Goal: Use online tool/utility: Utilize a website feature to perform a specific function

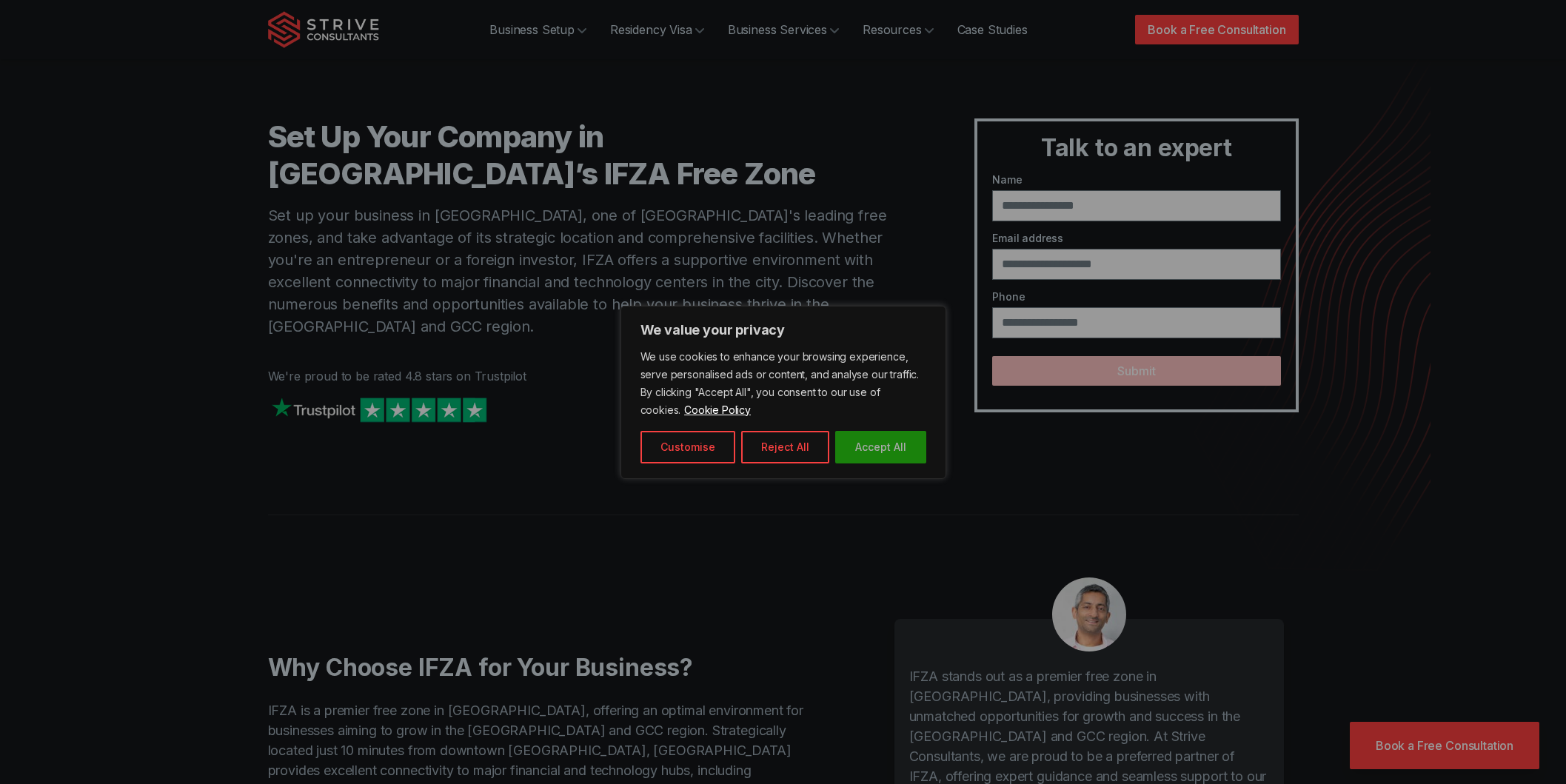
click at [887, 441] on button "Accept All" at bounding box center [881, 447] width 91 height 33
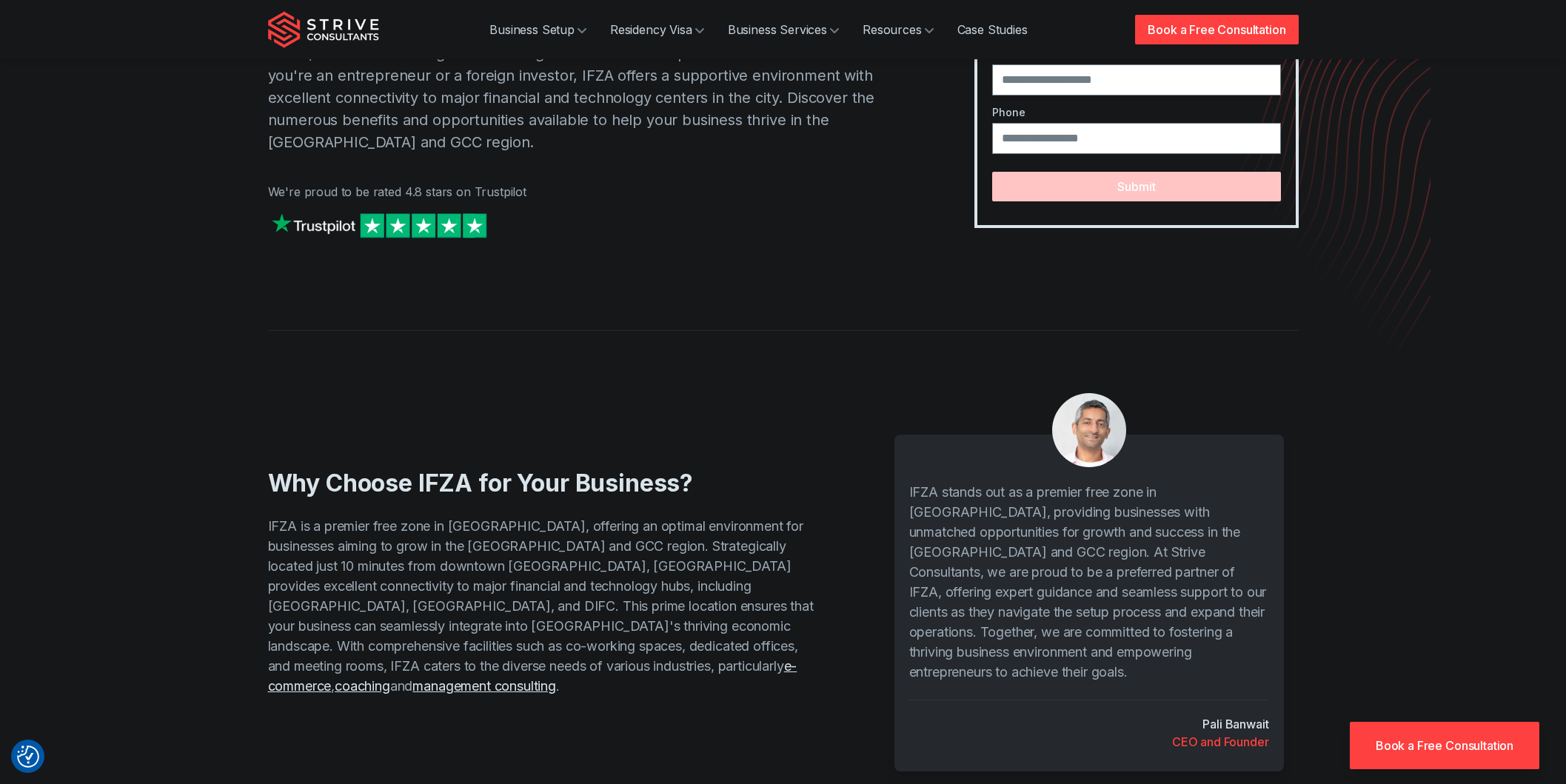
scroll to position [278, 0]
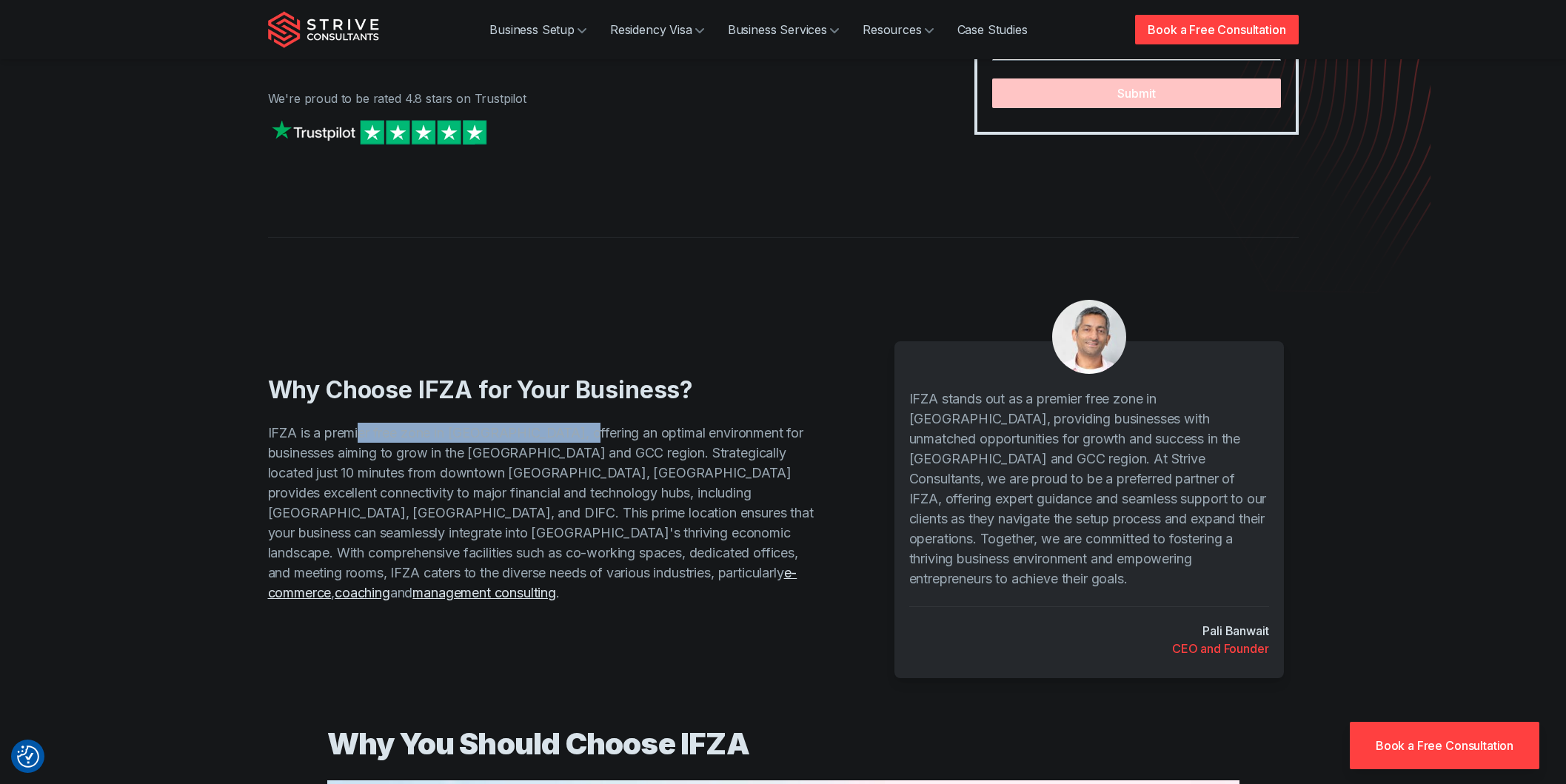
drag, startPoint x: 360, startPoint y: 410, endPoint x: 574, endPoint y: 415, distance: 214.1
click at [574, 423] on p "IFZA is a premier free zone in Dubai, offering an optimal environment for busin…" at bounding box center [541, 512] width 546 height 180
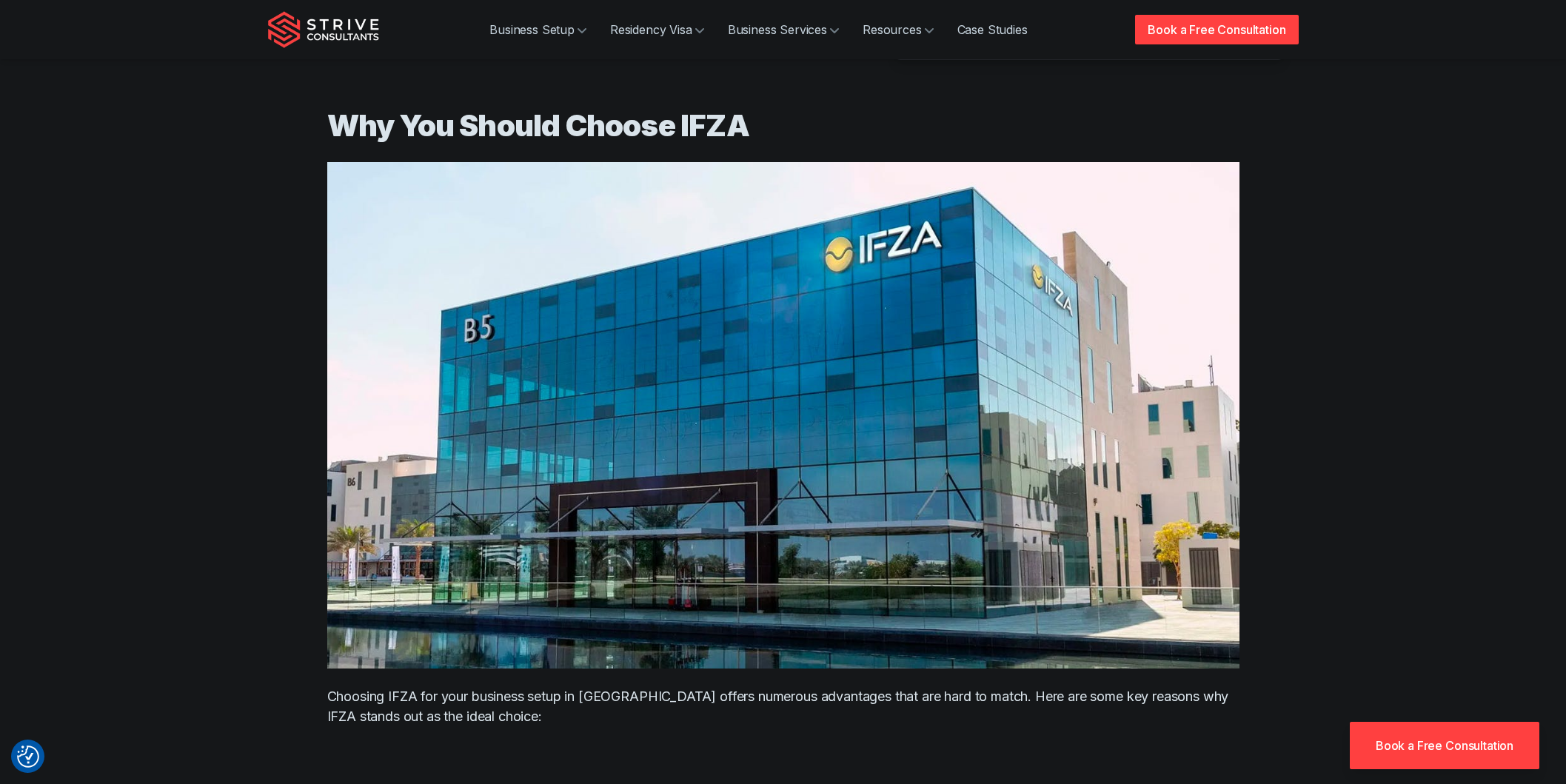
scroll to position [926, 0]
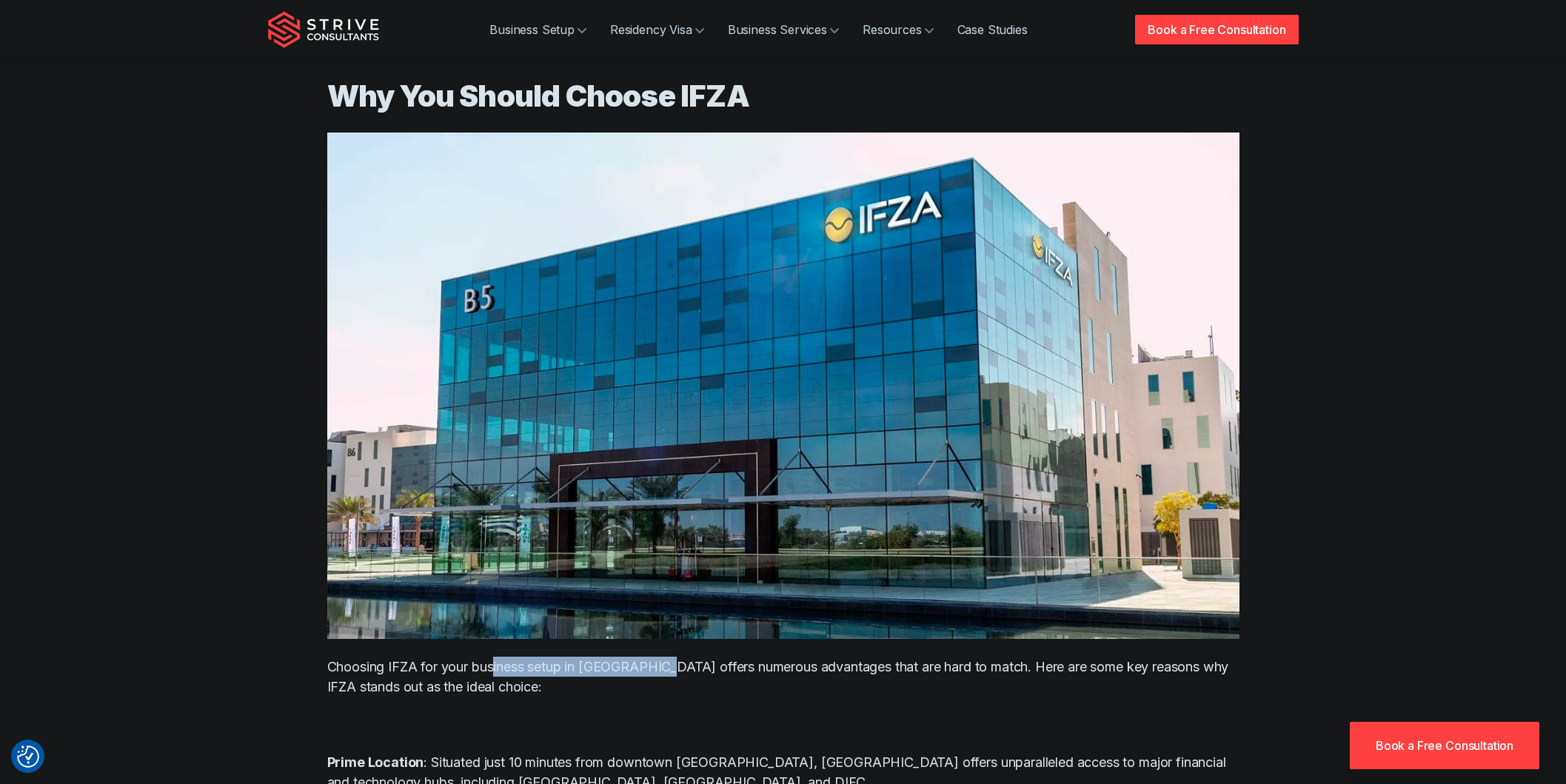
drag, startPoint x: 497, startPoint y: 621, endPoint x: 659, endPoint y: 631, distance: 162.3
click at [659, 657] on p "Choosing IFZA for your business setup in [GEOGRAPHIC_DATA] offers numerous adva…" at bounding box center [783, 677] width 913 height 40
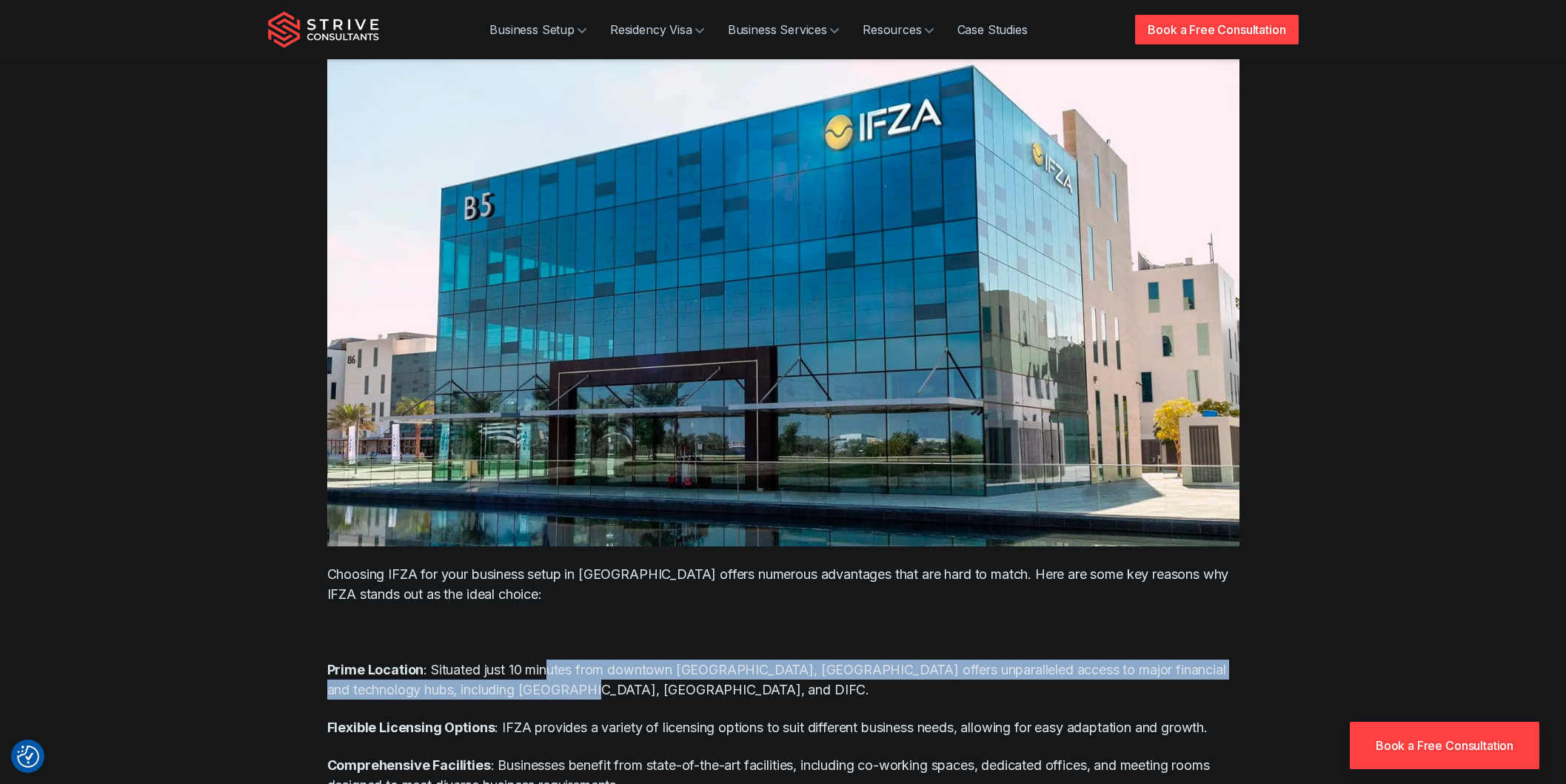
drag, startPoint x: 568, startPoint y: 627, endPoint x: 539, endPoint y: 648, distance: 35.8
click at [539, 659] on p "Prime Location : Situated just 10 minutes from downtown Dubai, IFZA offers unpa…" at bounding box center [783, 679] width 913 height 40
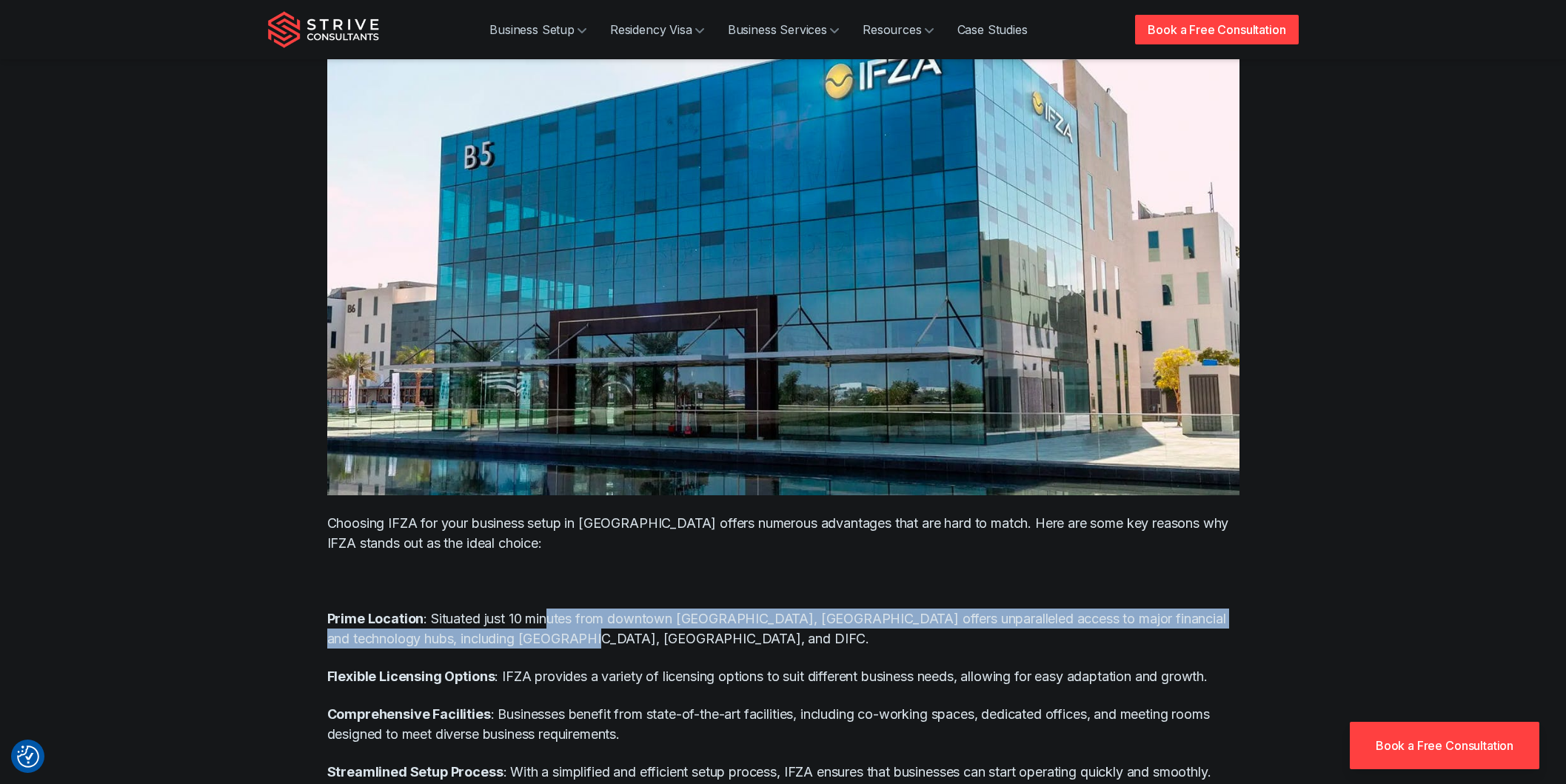
scroll to position [1111, 0]
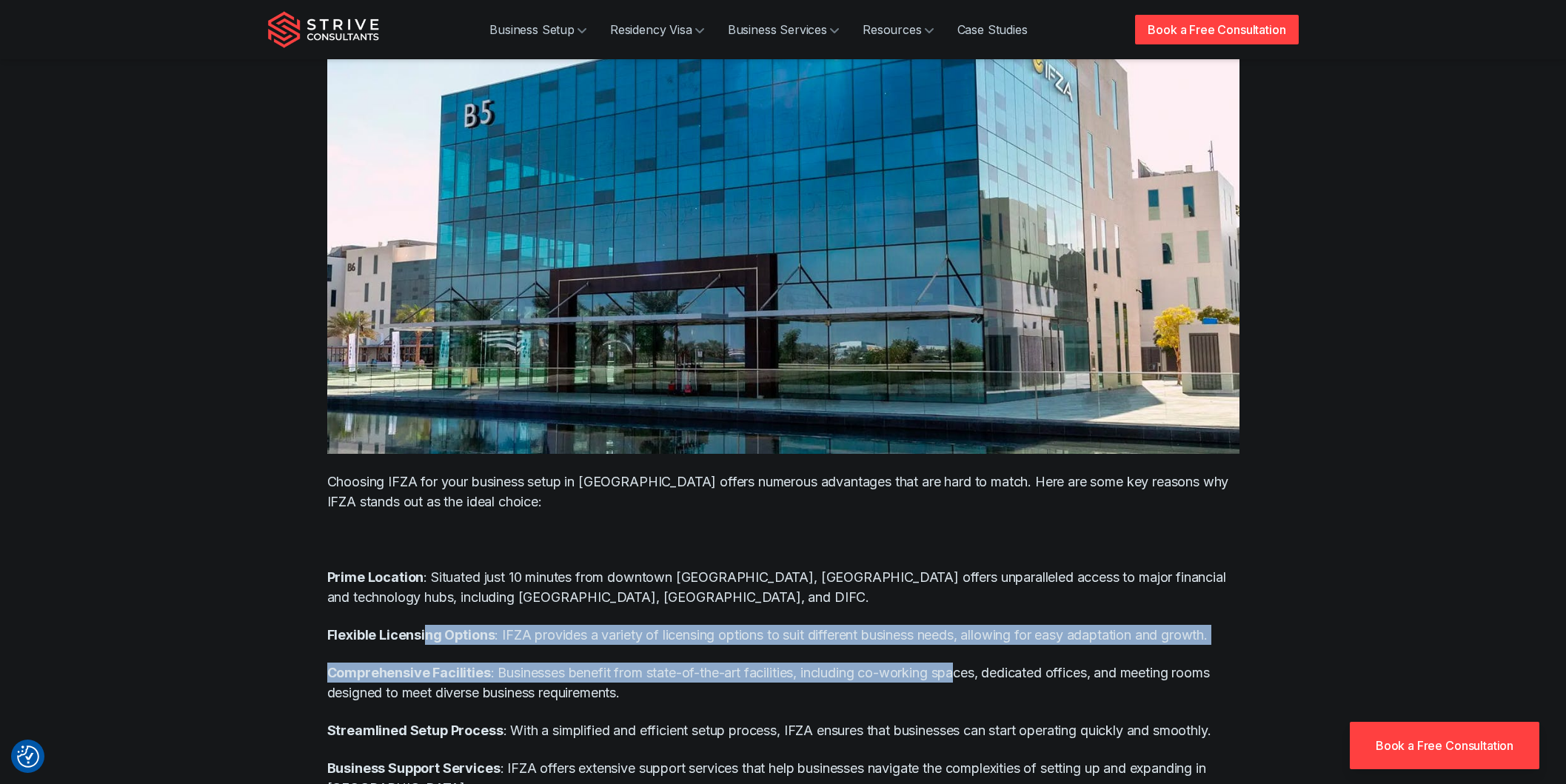
drag, startPoint x: 425, startPoint y: 594, endPoint x: 904, endPoint y: 607, distance: 479.2
click at [961, 610] on div "Why You Should Choose IFZA Choosing IFZA for your business setup in Dubai offer…" at bounding box center [783, 421] width 913 height 1124
click at [455, 665] on strong "Comprehensive Facilities" at bounding box center [409, 672] width 164 height 15
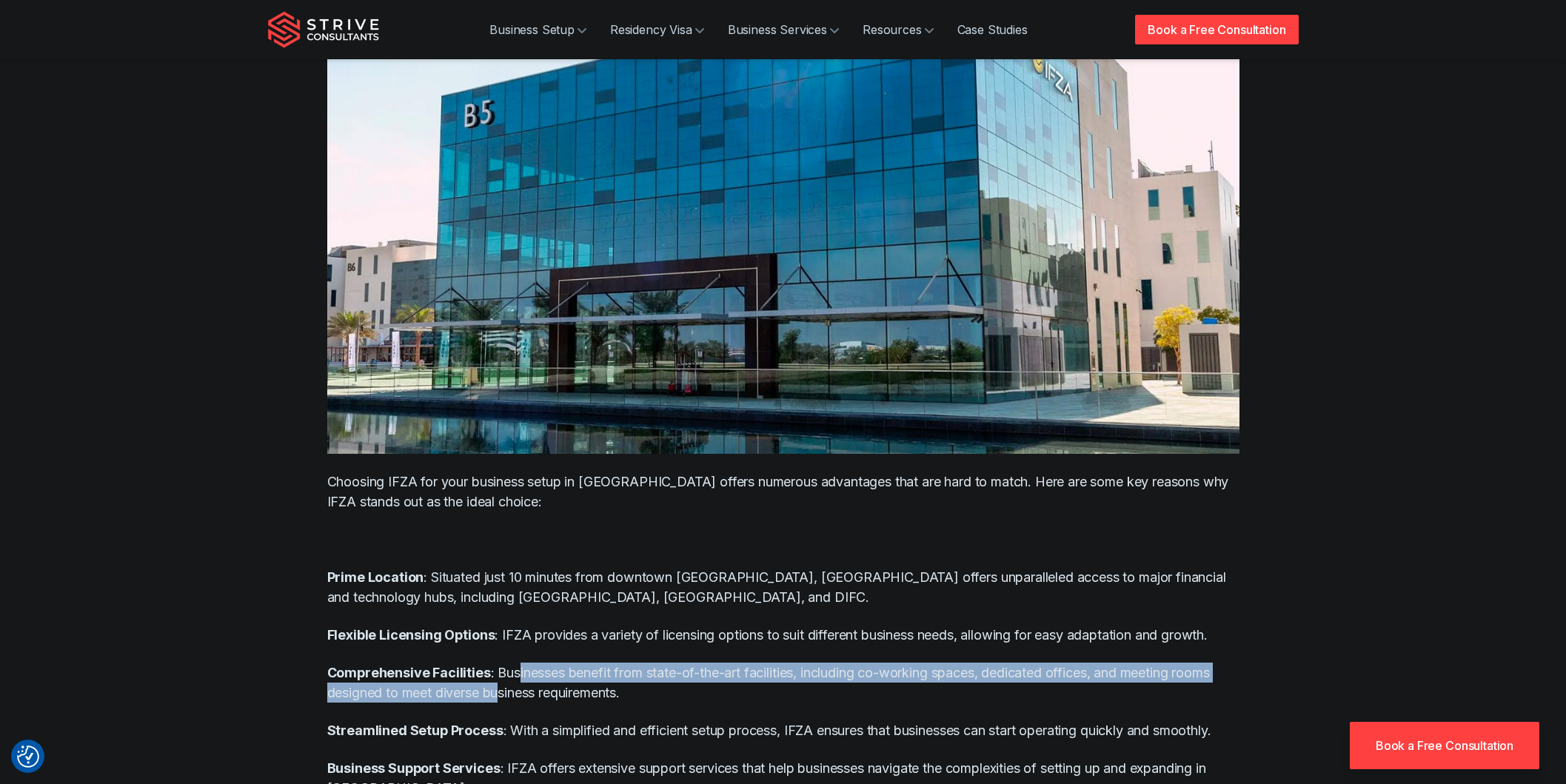
drag, startPoint x: 526, startPoint y: 633, endPoint x: 504, endPoint y: 650, distance: 27.8
click at [504, 662] on p "Comprehensive Facilities : Businesses benefit from state-of-the-art facilities,…" at bounding box center [783, 682] width 913 height 40
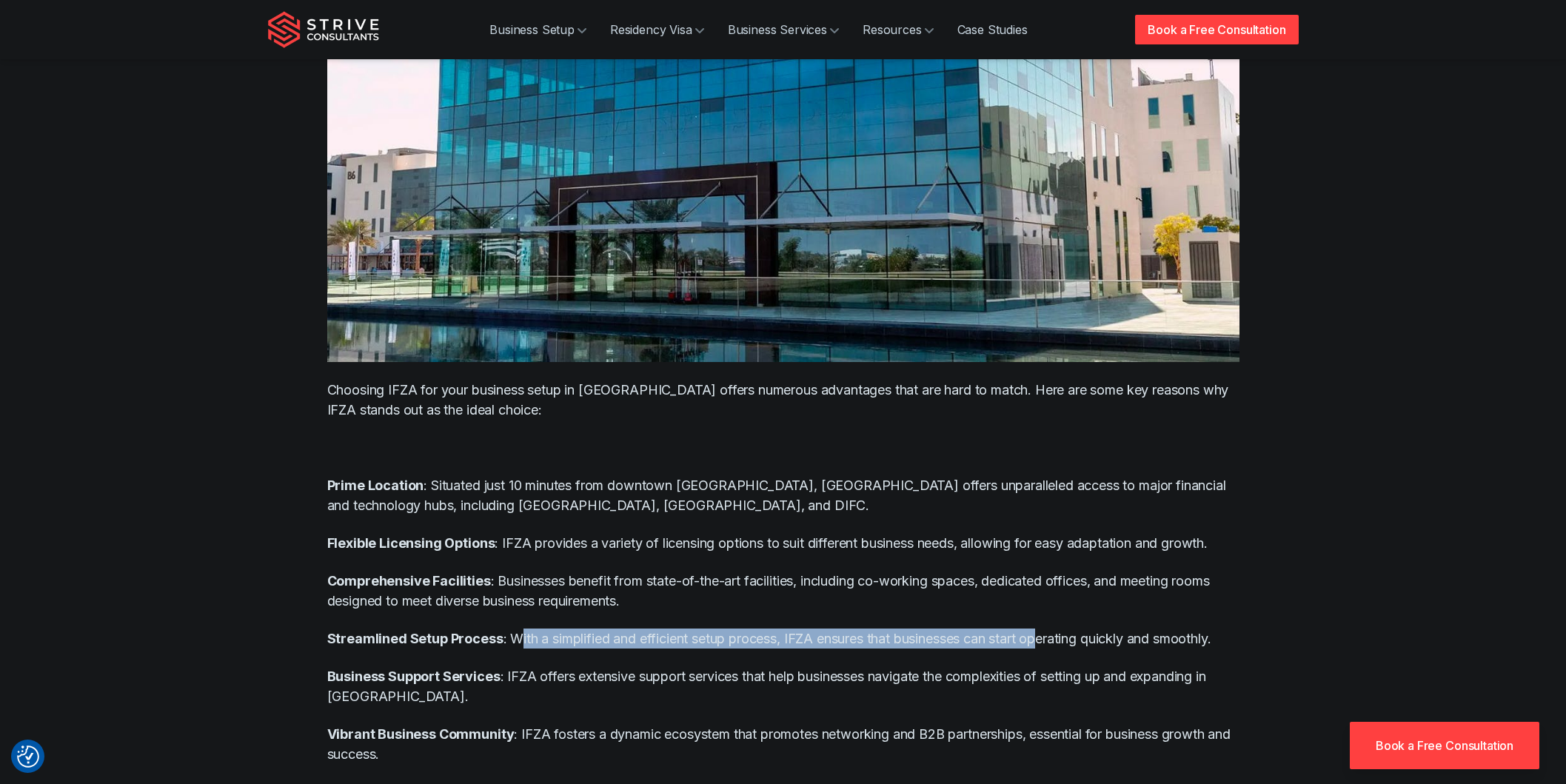
drag, startPoint x: 525, startPoint y: 590, endPoint x: 837, endPoint y: 594, distance: 312.0
click at [1029, 629] on p "Streamlined Setup Process : With a simplified and efficient setup process, IFZA…" at bounding box center [783, 639] width 913 height 20
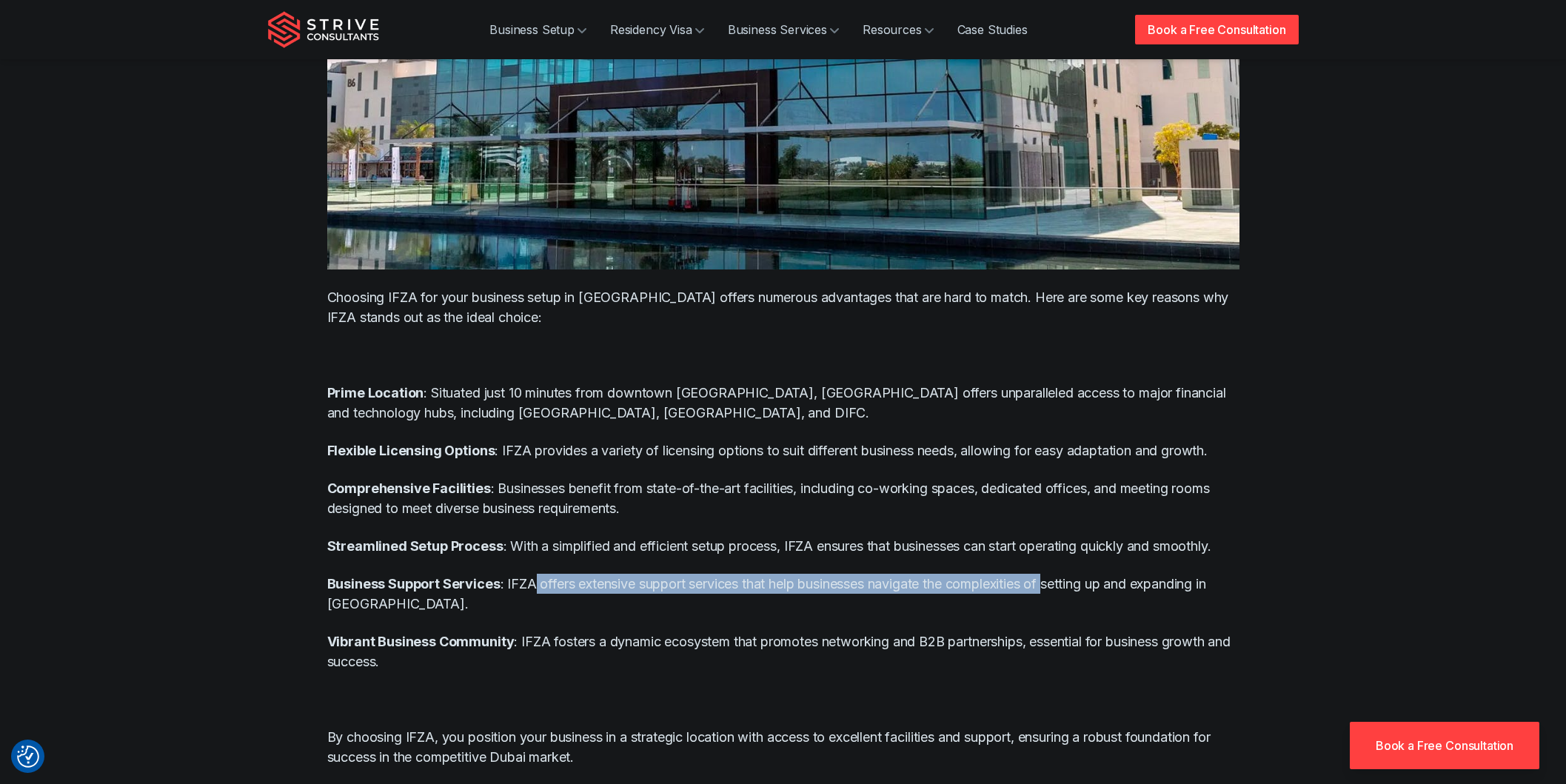
drag, startPoint x: 532, startPoint y: 536, endPoint x: 1047, endPoint y: 536, distance: 515.0
click at [1047, 574] on p "Business Support Services : IFZA offers extensive support services that help bu…" at bounding box center [783, 594] width 913 height 40
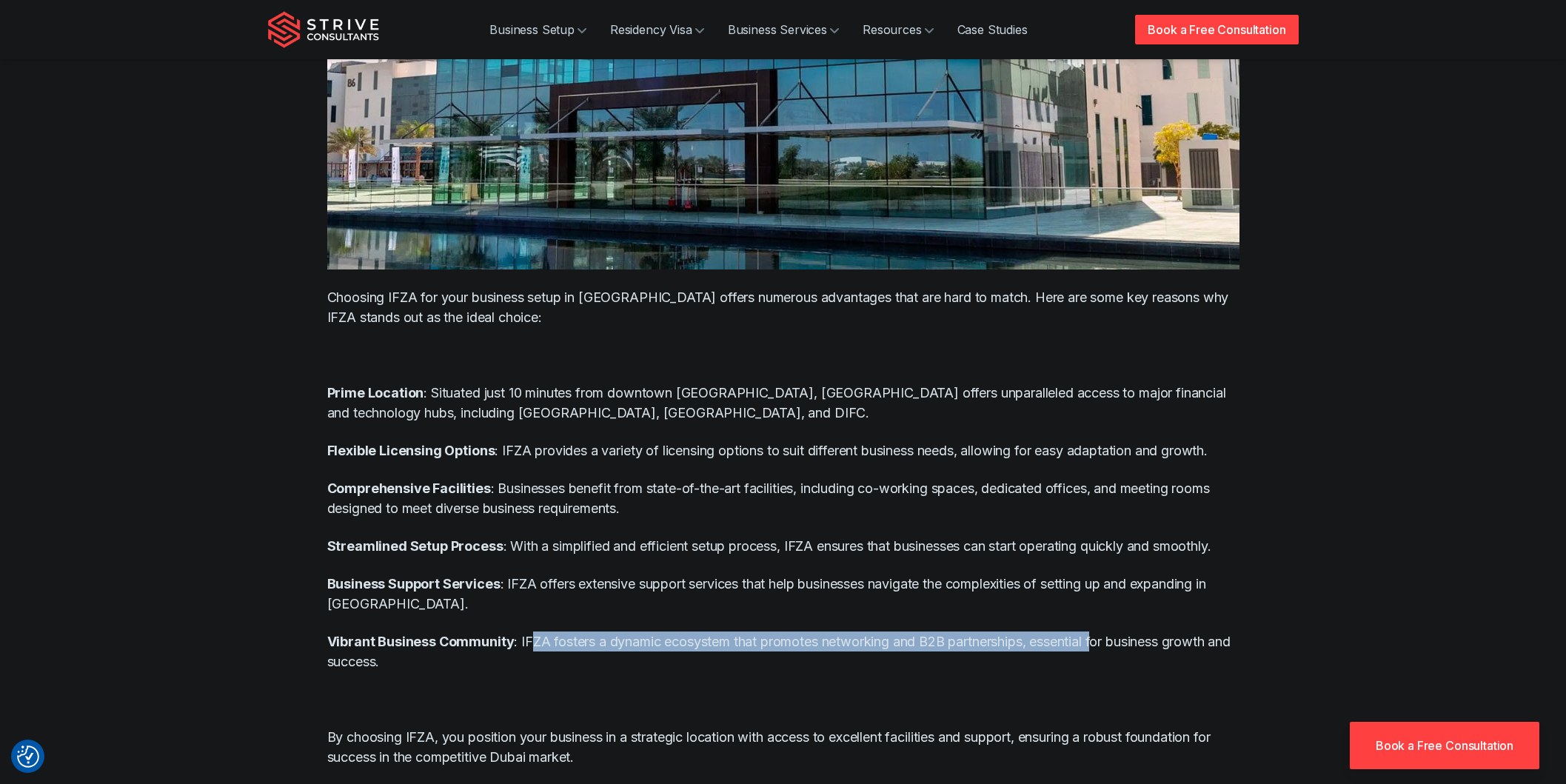
drag, startPoint x: 532, startPoint y: 600, endPoint x: 1081, endPoint y: 591, distance: 549.1
click at [1101, 632] on p "Vibrant Business Community : IFZA fosters a dynamic ecosystem that promotes net…" at bounding box center [783, 652] width 913 height 40
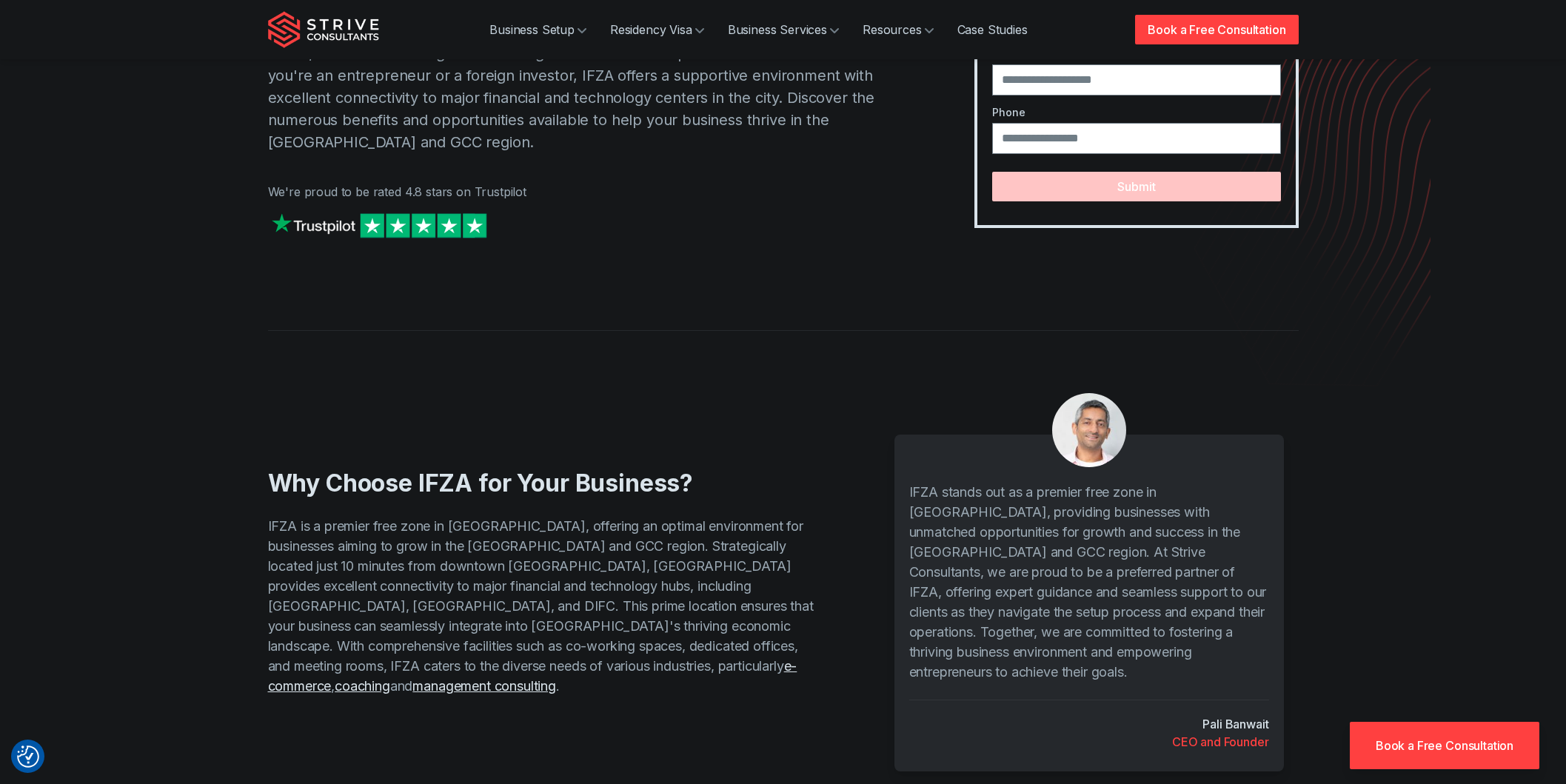
scroll to position [0, 0]
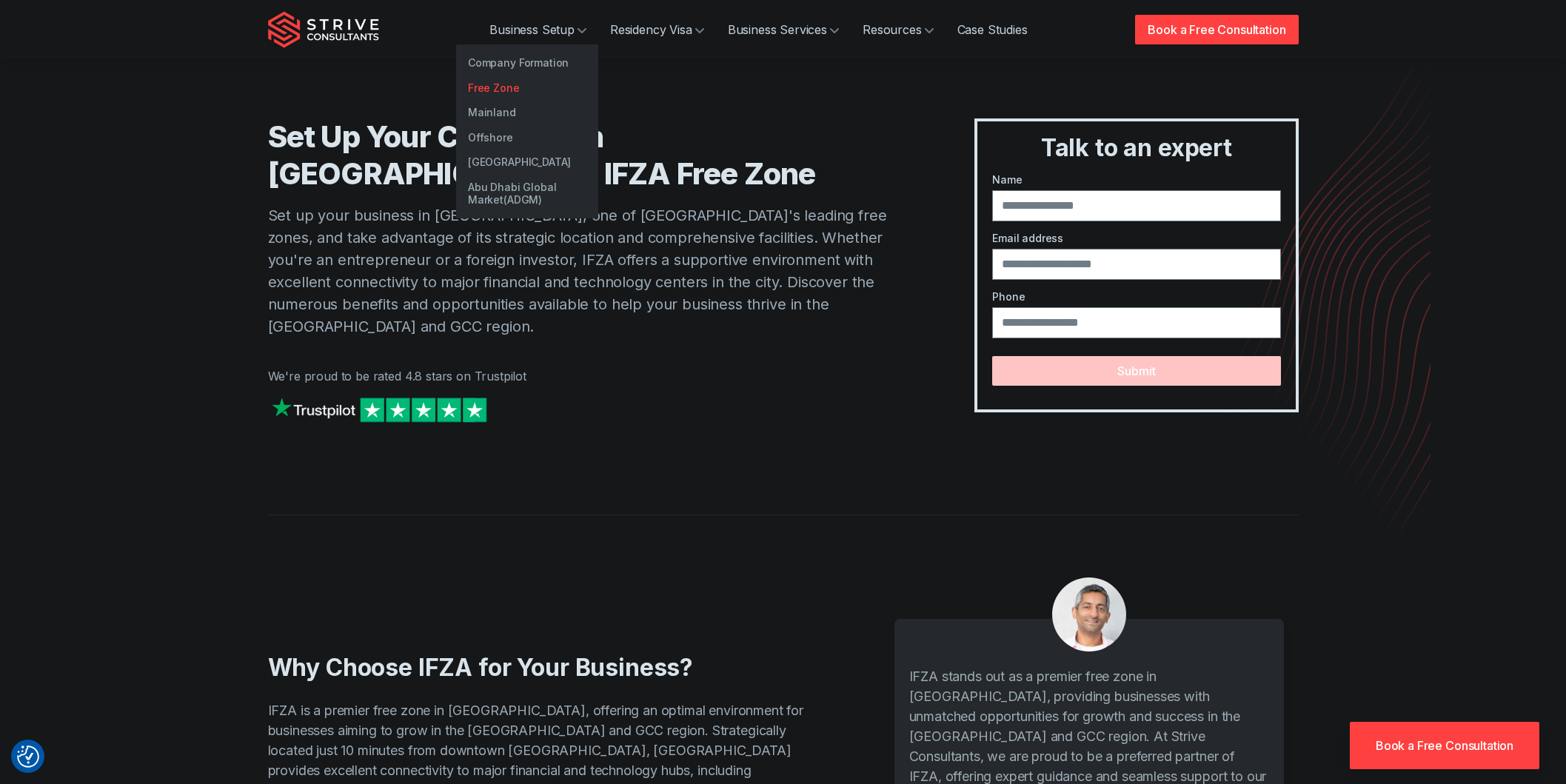
click at [489, 81] on link "Free Zone" at bounding box center [527, 88] width 142 height 25
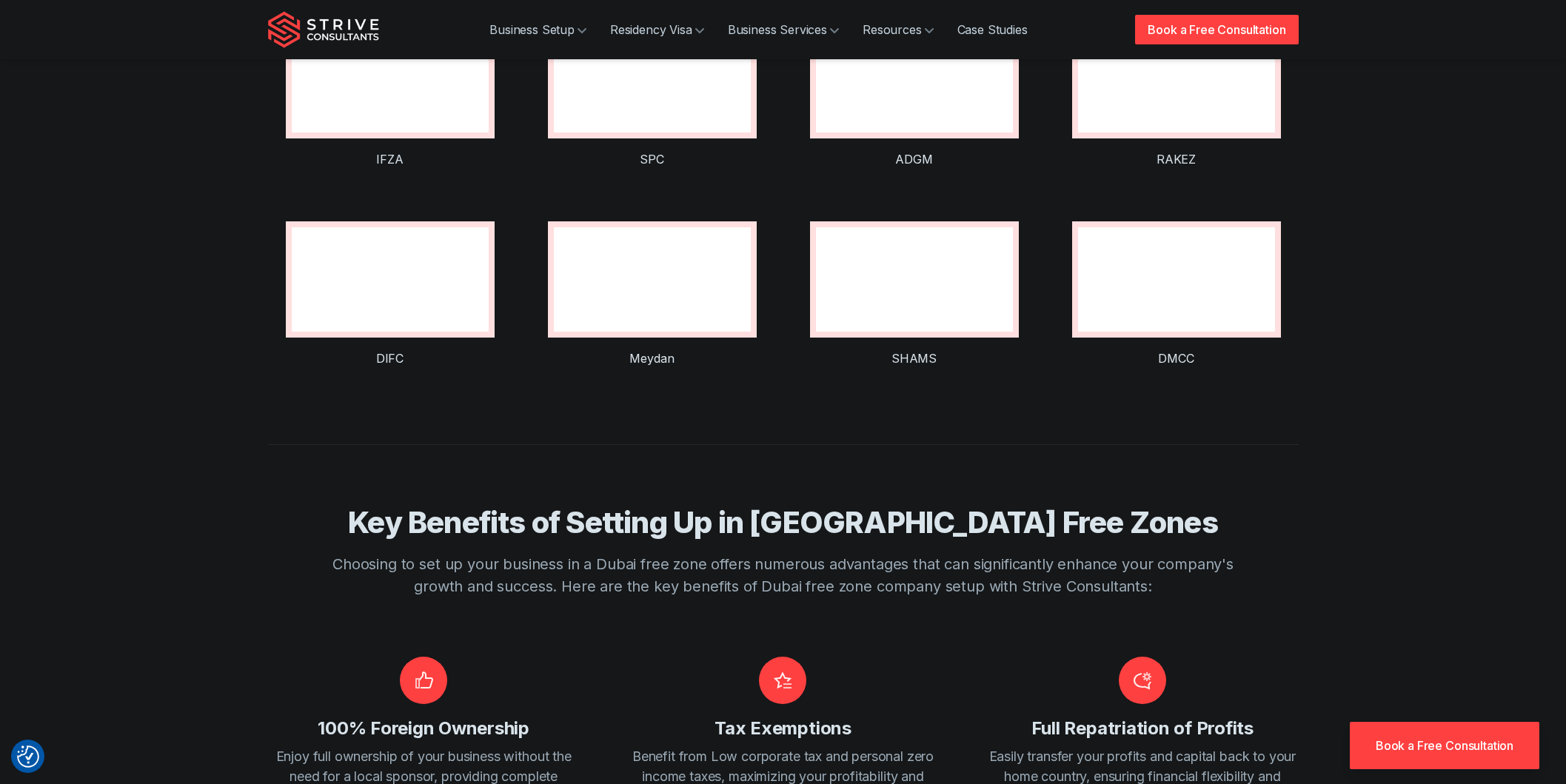
scroll to position [1111, 0]
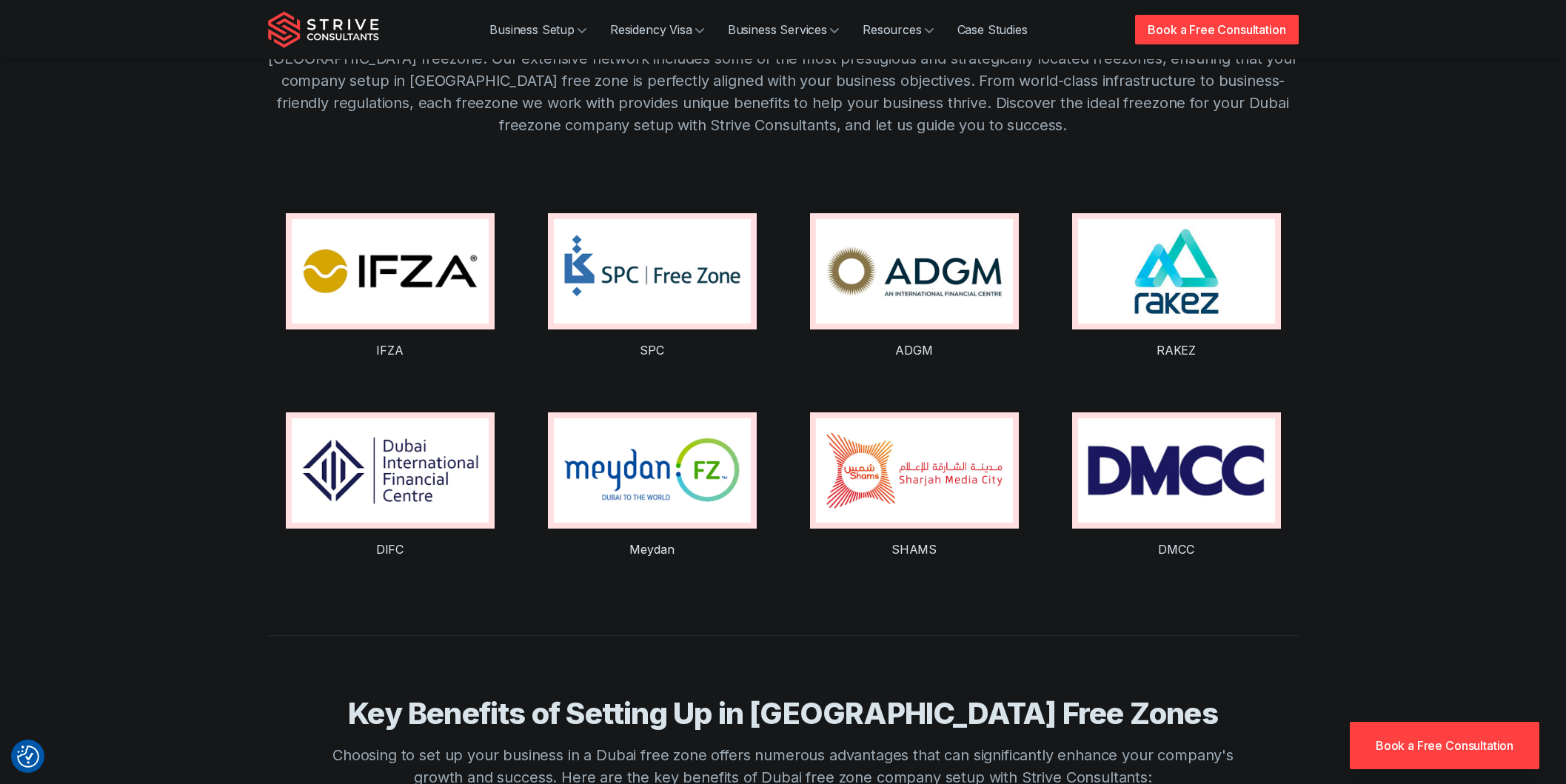
click at [370, 249] on img at bounding box center [389, 272] width 197 height 104
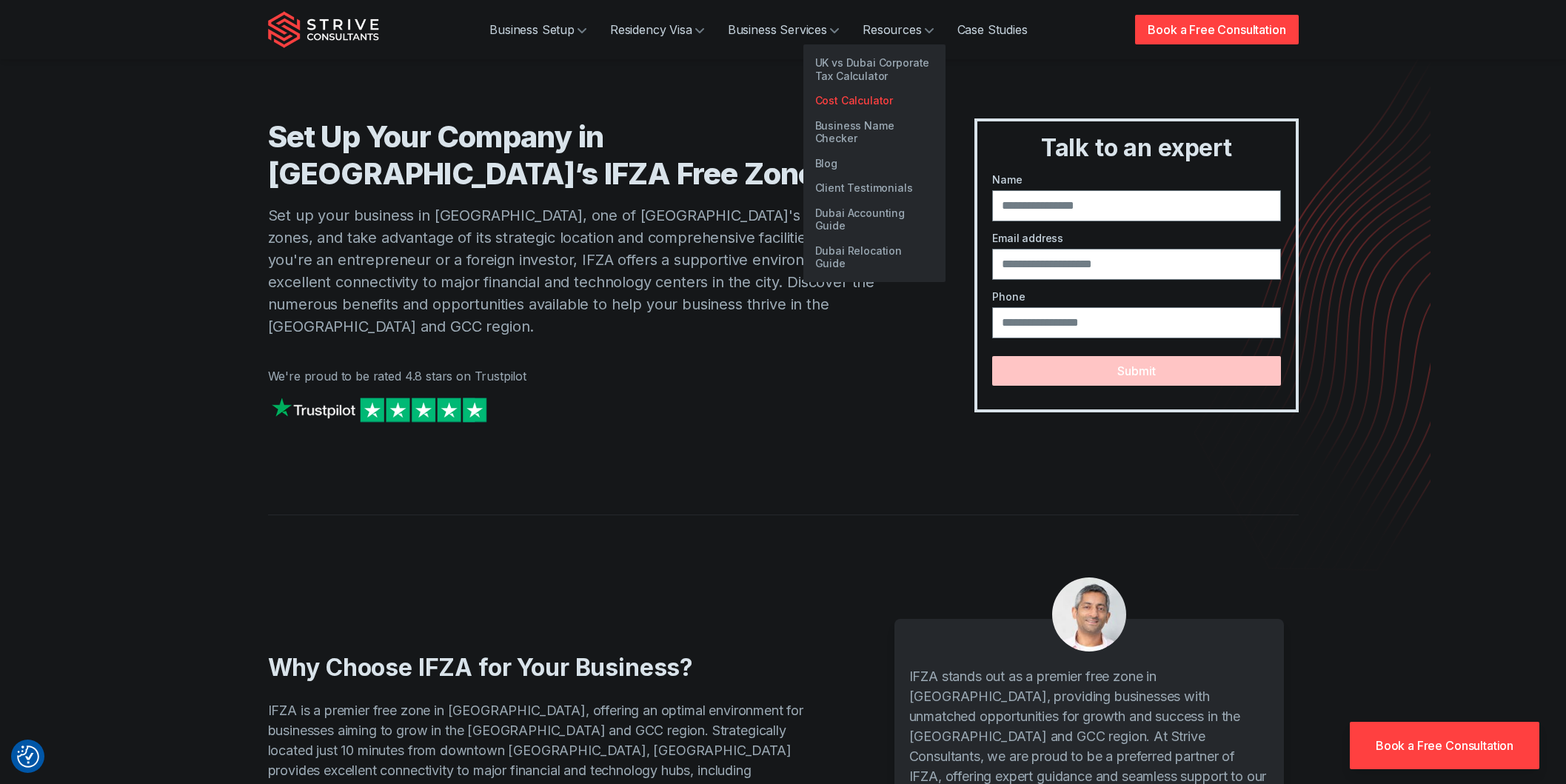
click at [833, 101] on link "Cost Calculator" at bounding box center [874, 100] width 142 height 25
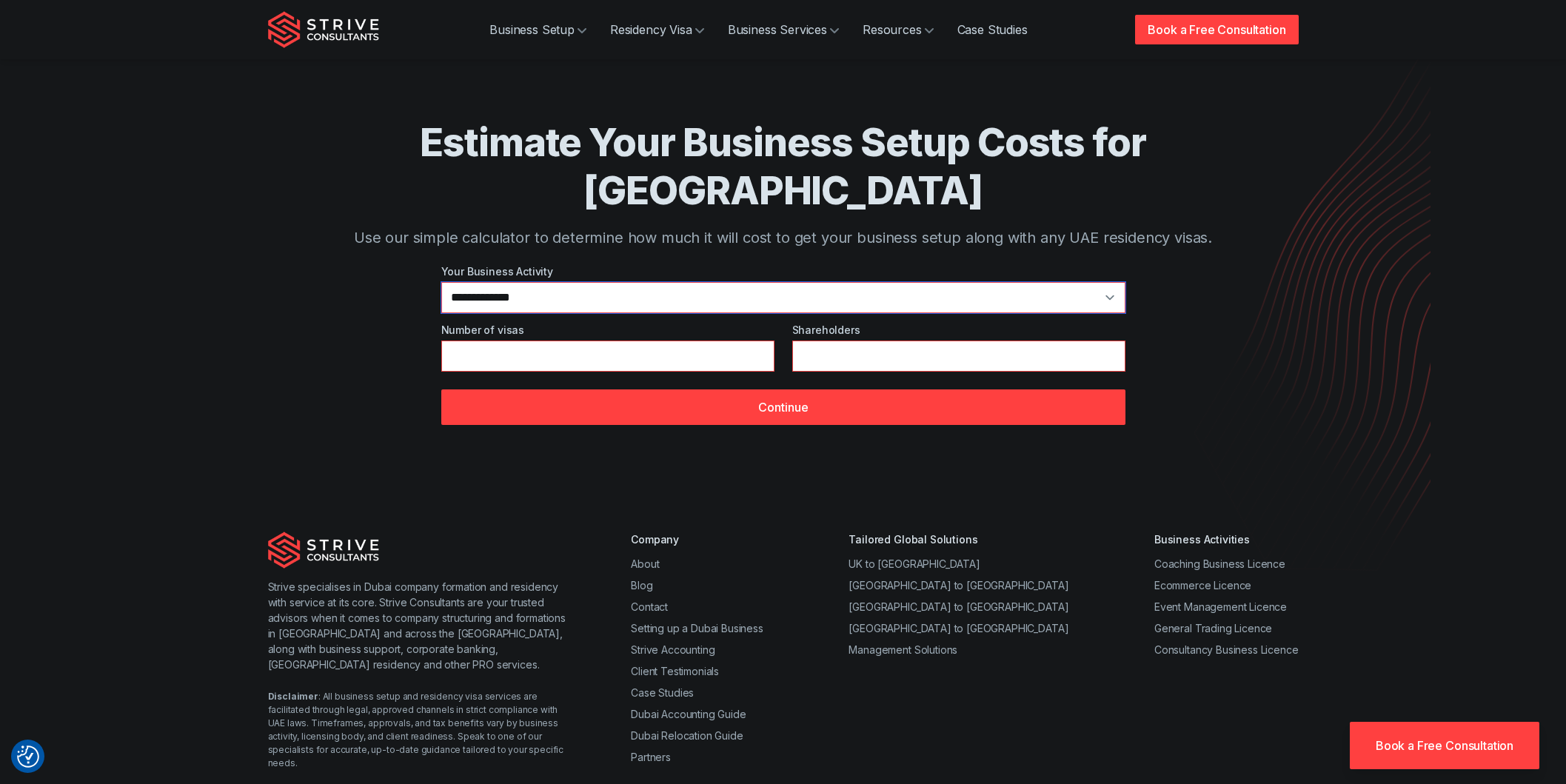
click at [618, 282] on select "**********" at bounding box center [783, 298] width 684 height 31
select select "**"
click at [441, 282] on select "**********" at bounding box center [783, 298] width 684 height 31
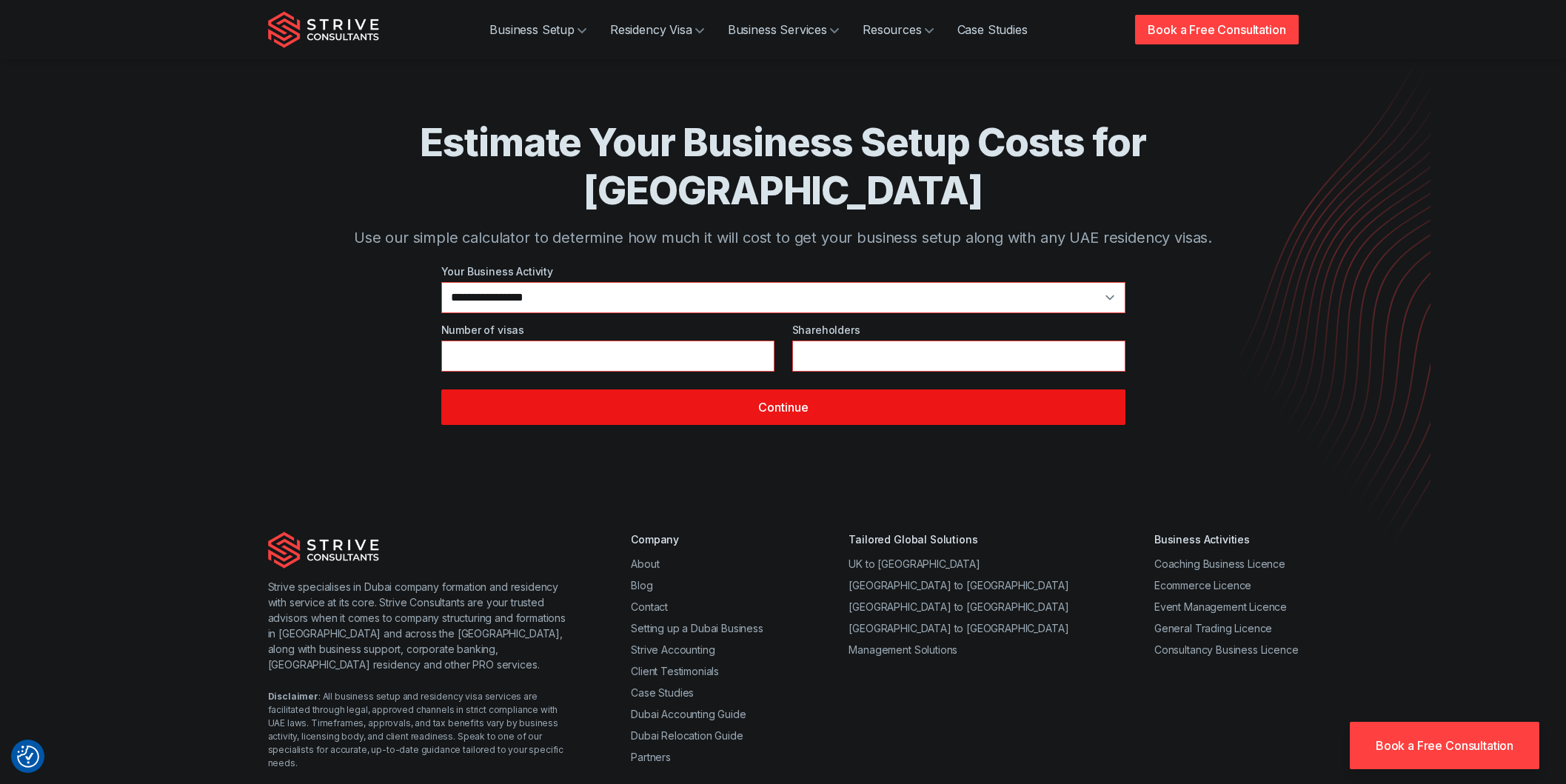
click at [794, 389] on button "Continue" at bounding box center [783, 407] width 684 height 35
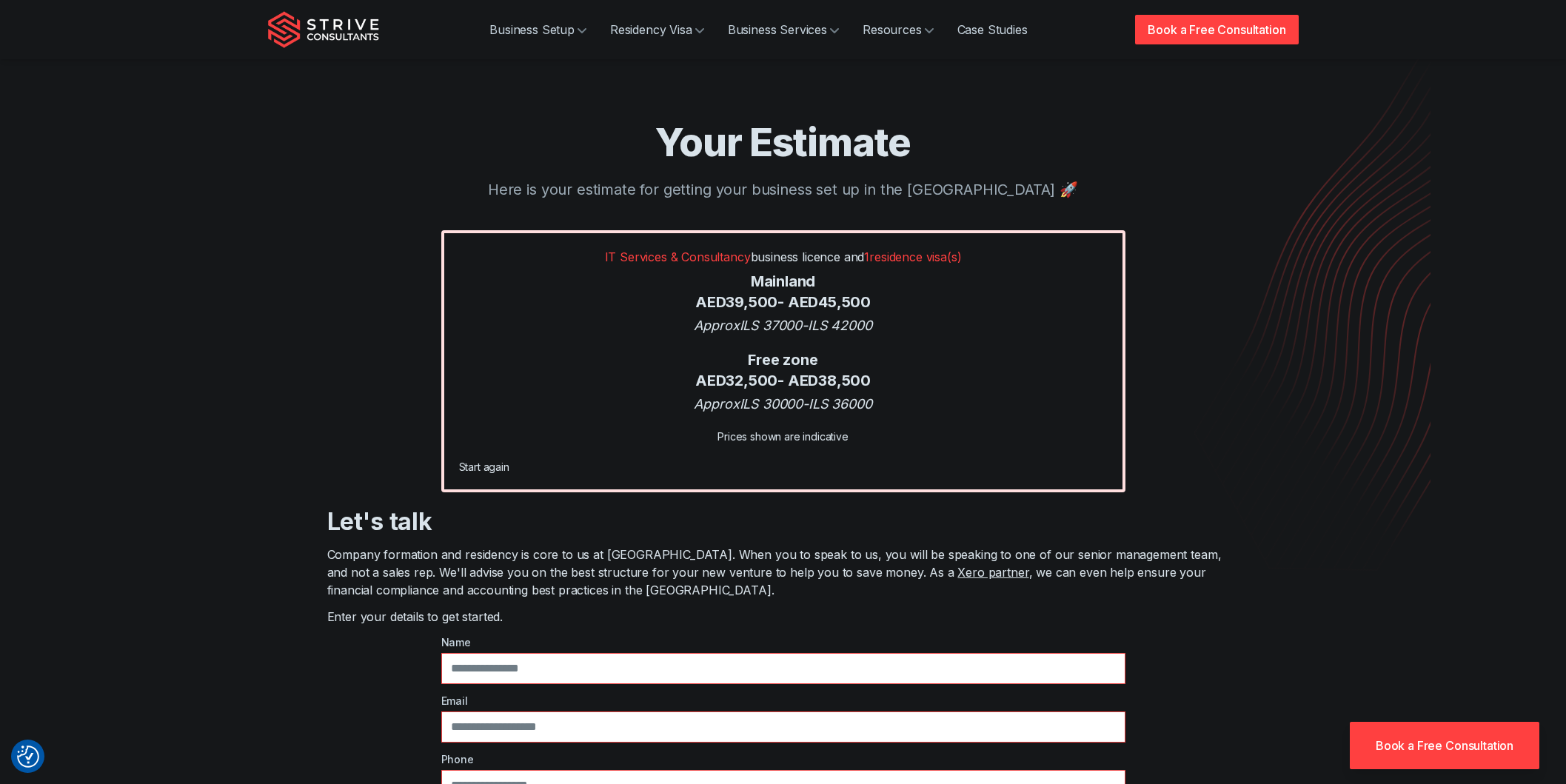
click at [474, 468] on link "Start again" at bounding box center [484, 467] width 50 height 12
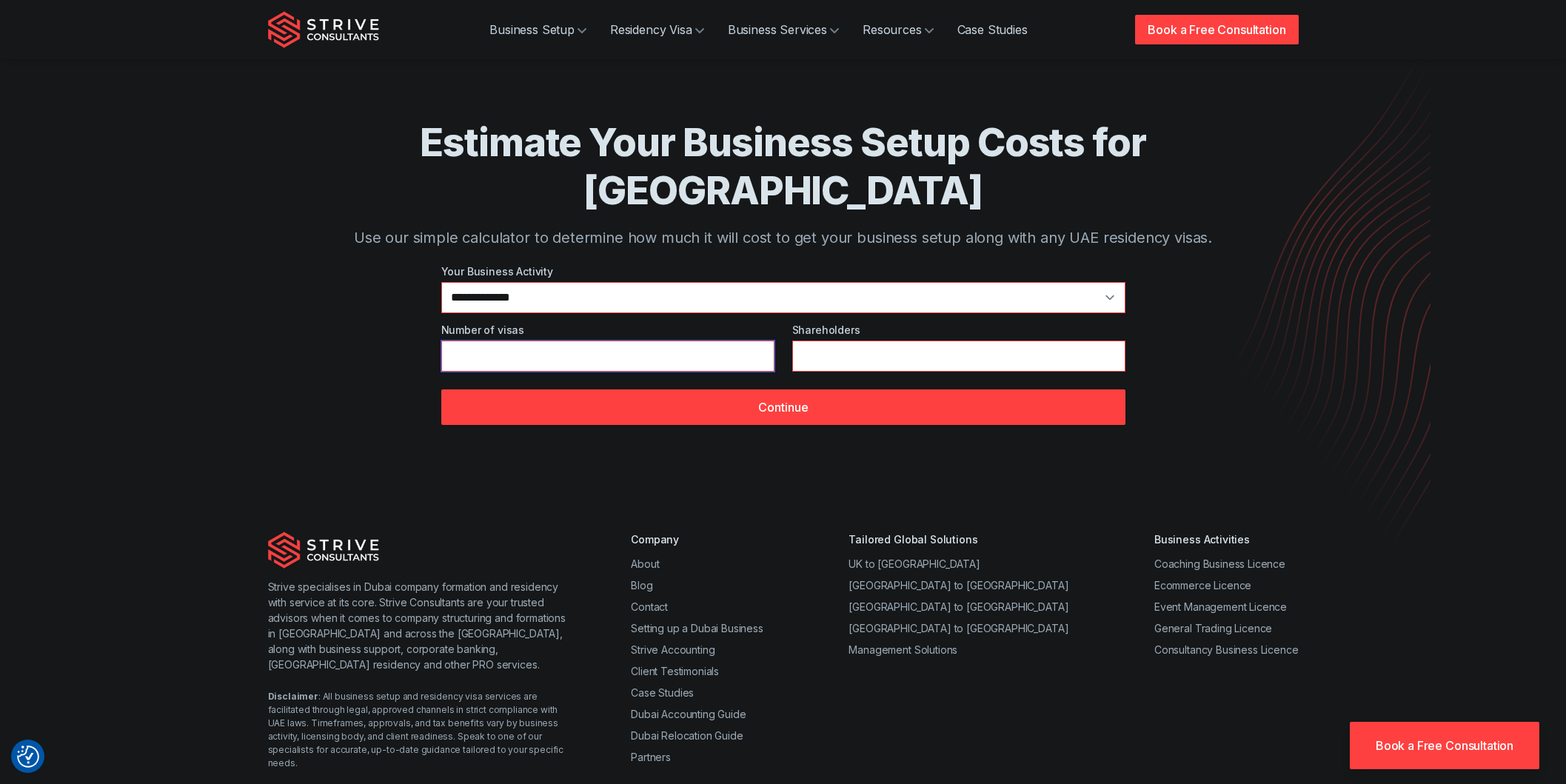
click at [770, 340] on input "*" at bounding box center [608, 356] width 334 height 31
type input "*"
click at [754, 340] on input "*" at bounding box center [608, 356] width 334 height 31
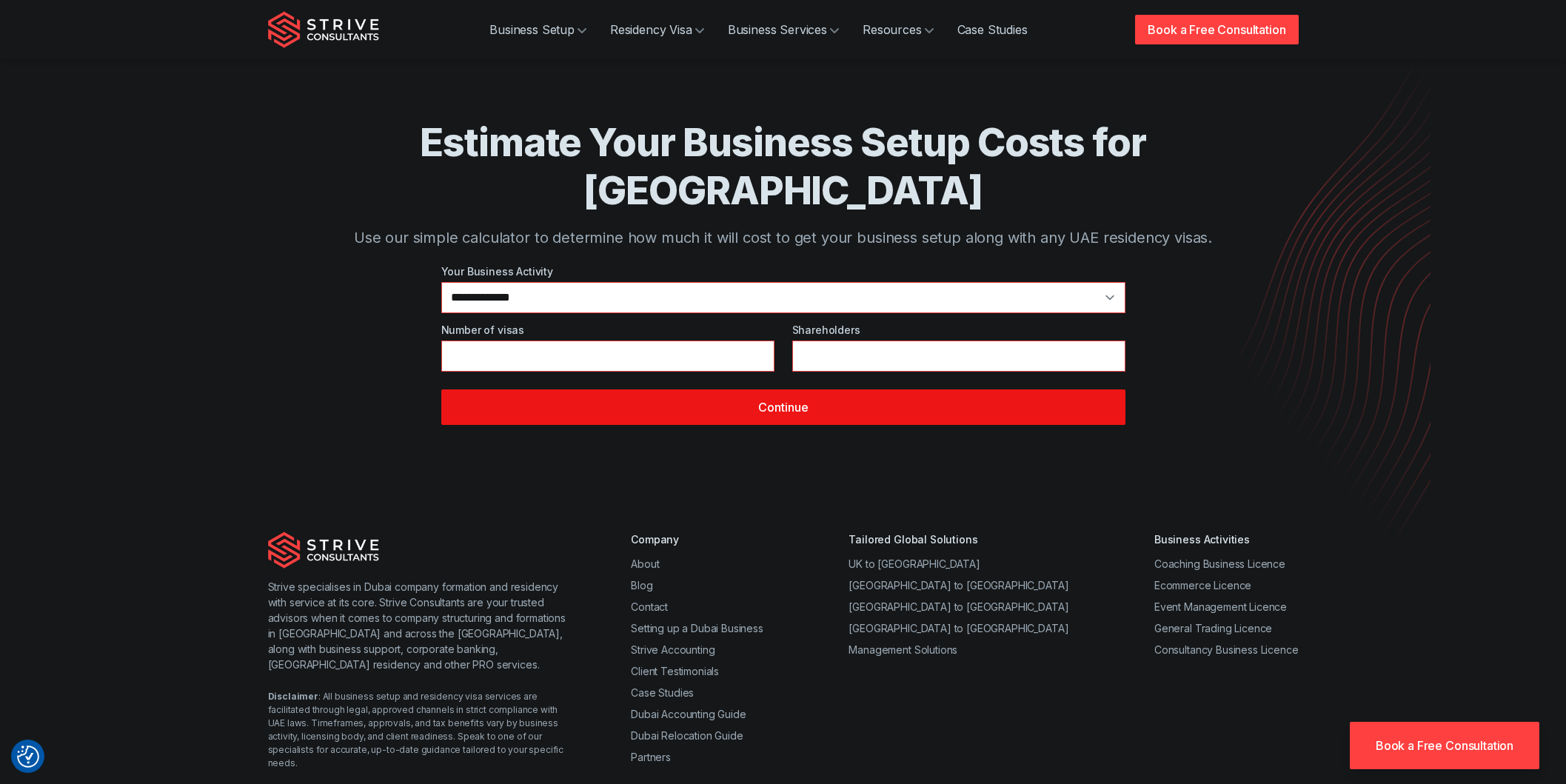
click at [778, 389] on button "Continue" at bounding box center [783, 407] width 684 height 35
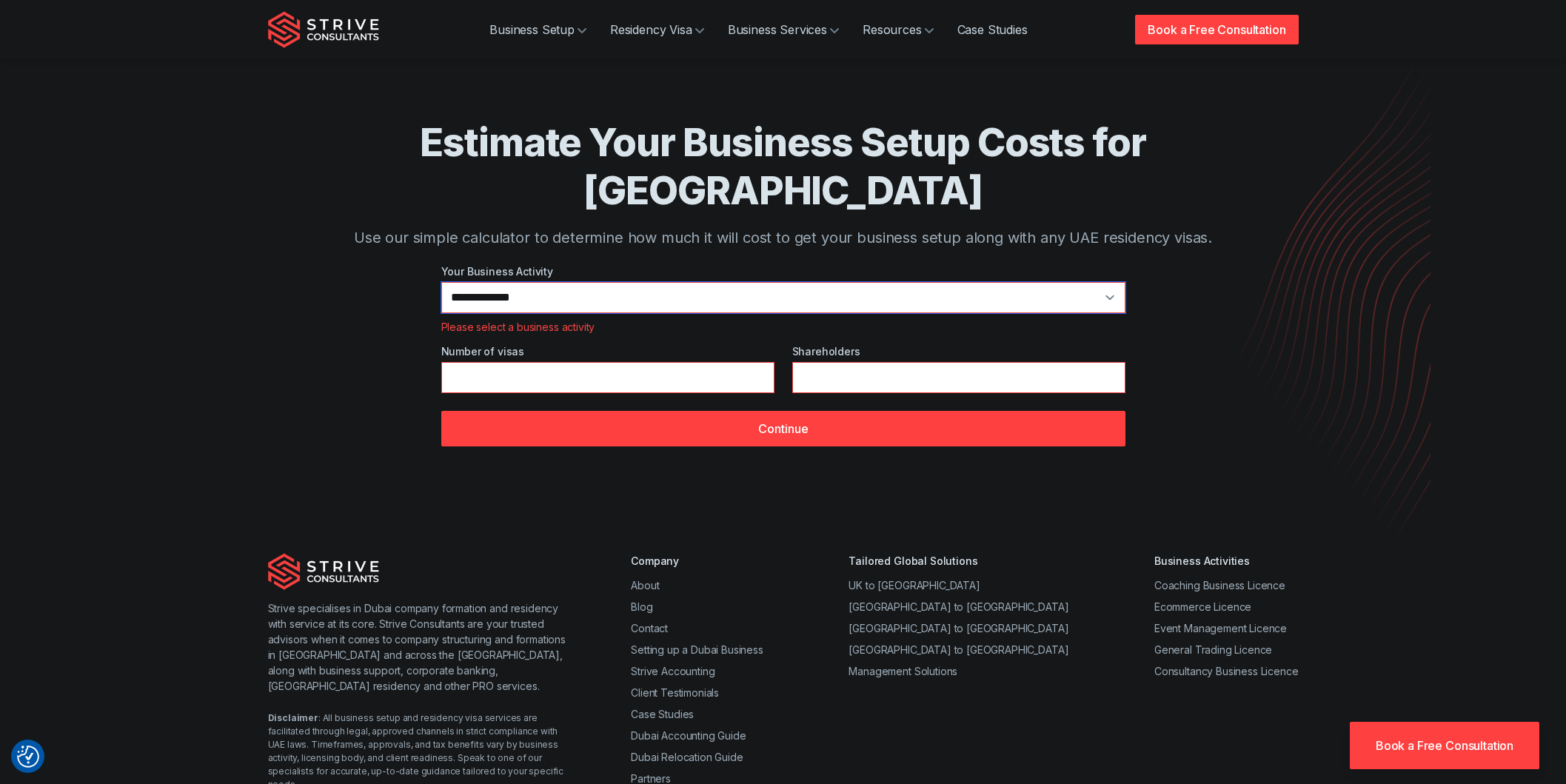
click at [567, 282] on select "**********" at bounding box center [783, 298] width 684 height 31
select select "**"
click at [441, 282] on select "**********" at bounding box center [783, 298] width 684 height 31
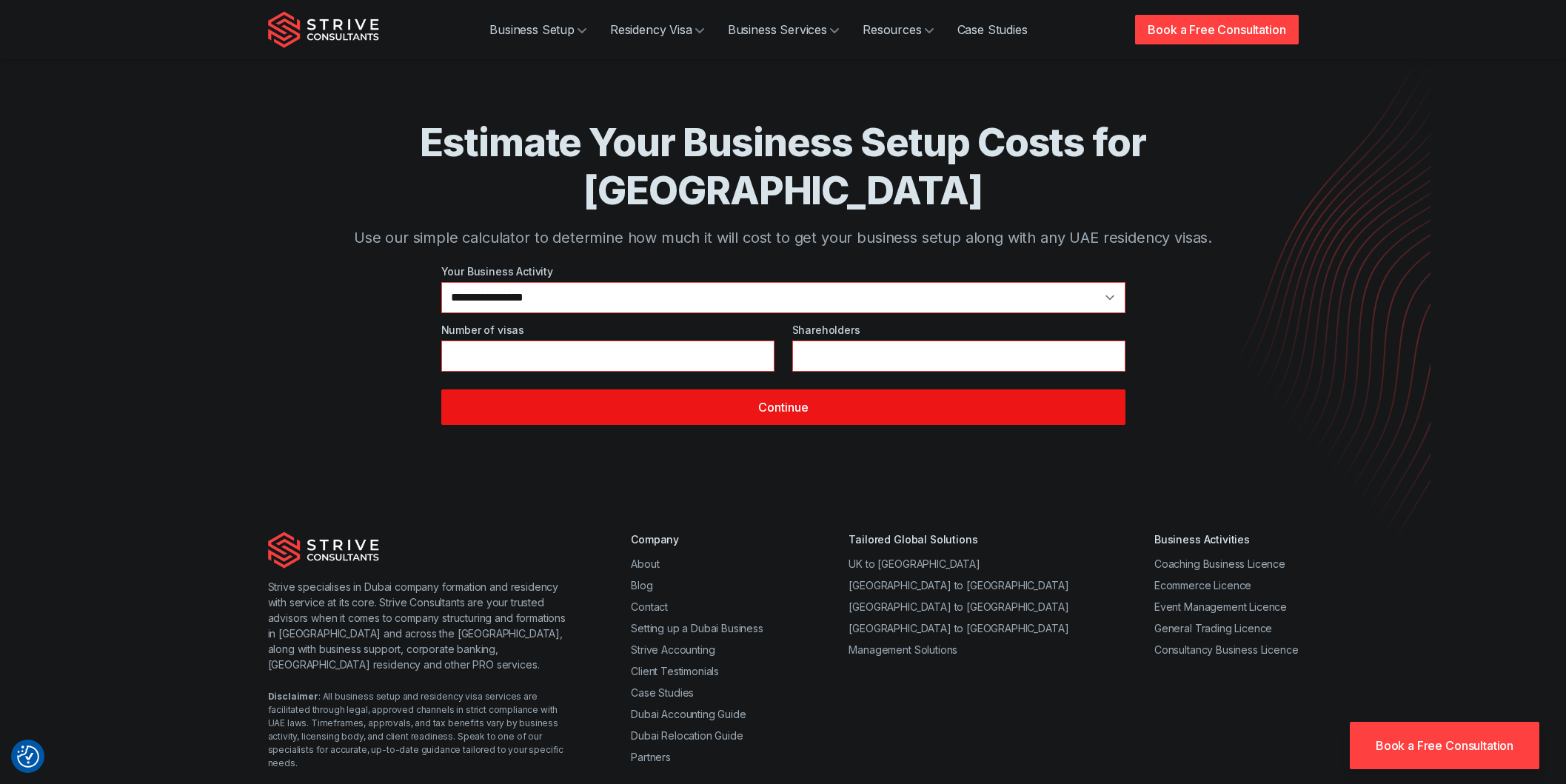
click at [777, 389] on button "Continue" at bounding box center [783, 407] width 684 height 35
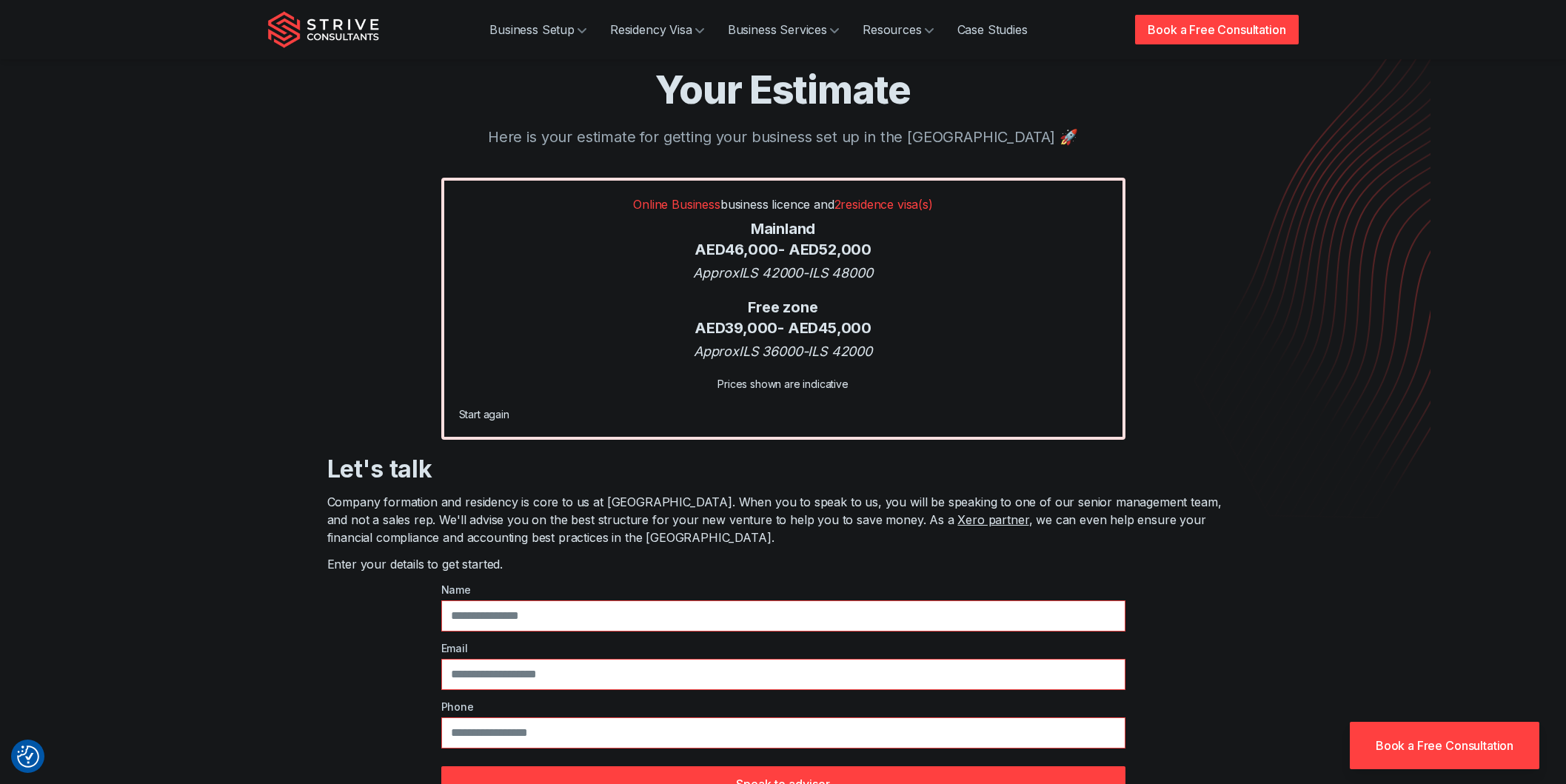
scroll to position [92, 0]
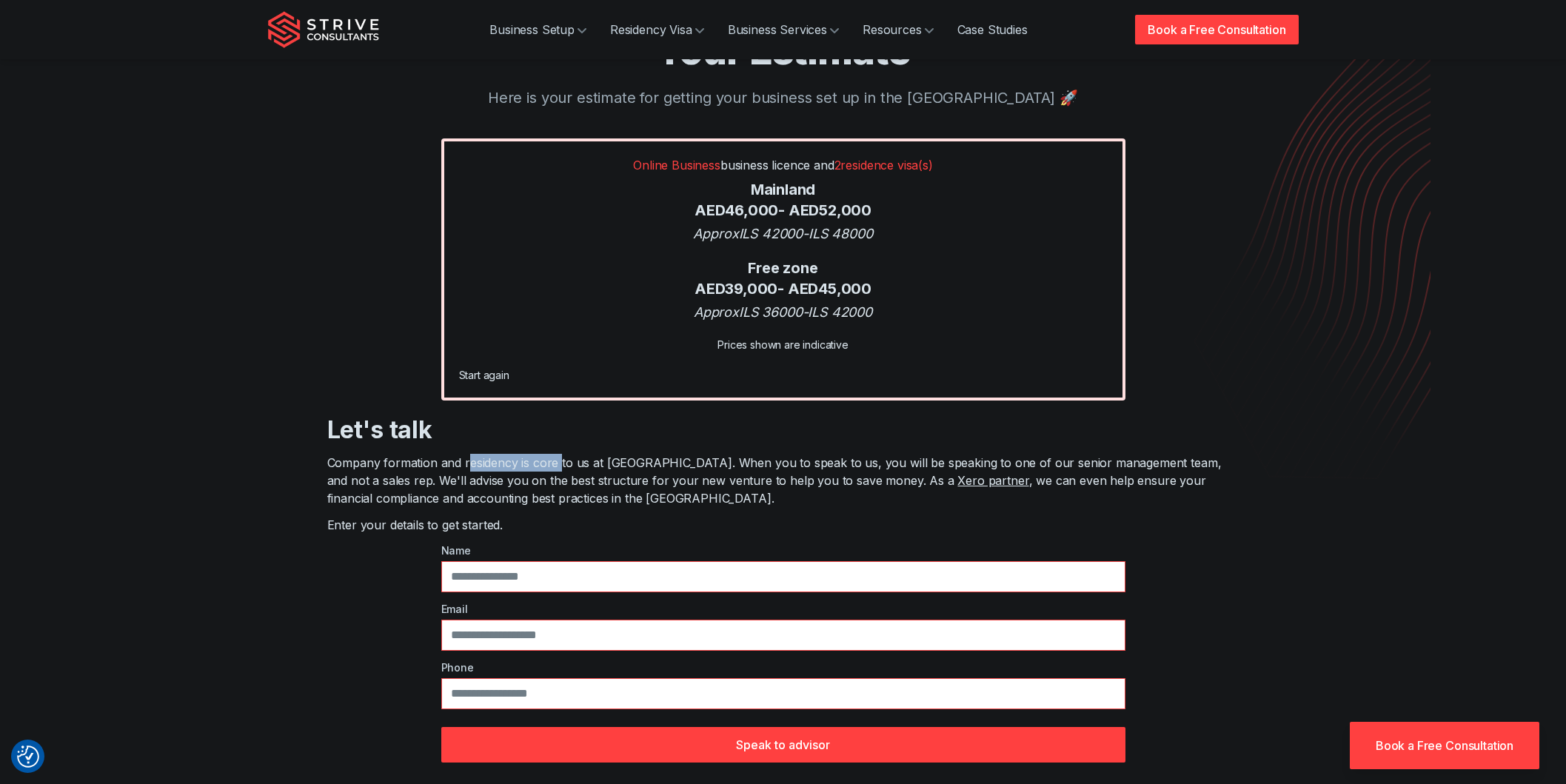
drag, startPoint x: 467, startPoint y: 468, endPoint x: 563, endPoint y: 470, distance: 96.0
click at [559, 470] on p "Company formation and residency is core to us at Strive. When you to speak to u…" at bounding box center [783, 480] width 913 height 54
click at [567, 470] on p "Company formation and residency is core to us at Strive. When you to speak to u…" at bounding box center [783, 480] width 913 height 54
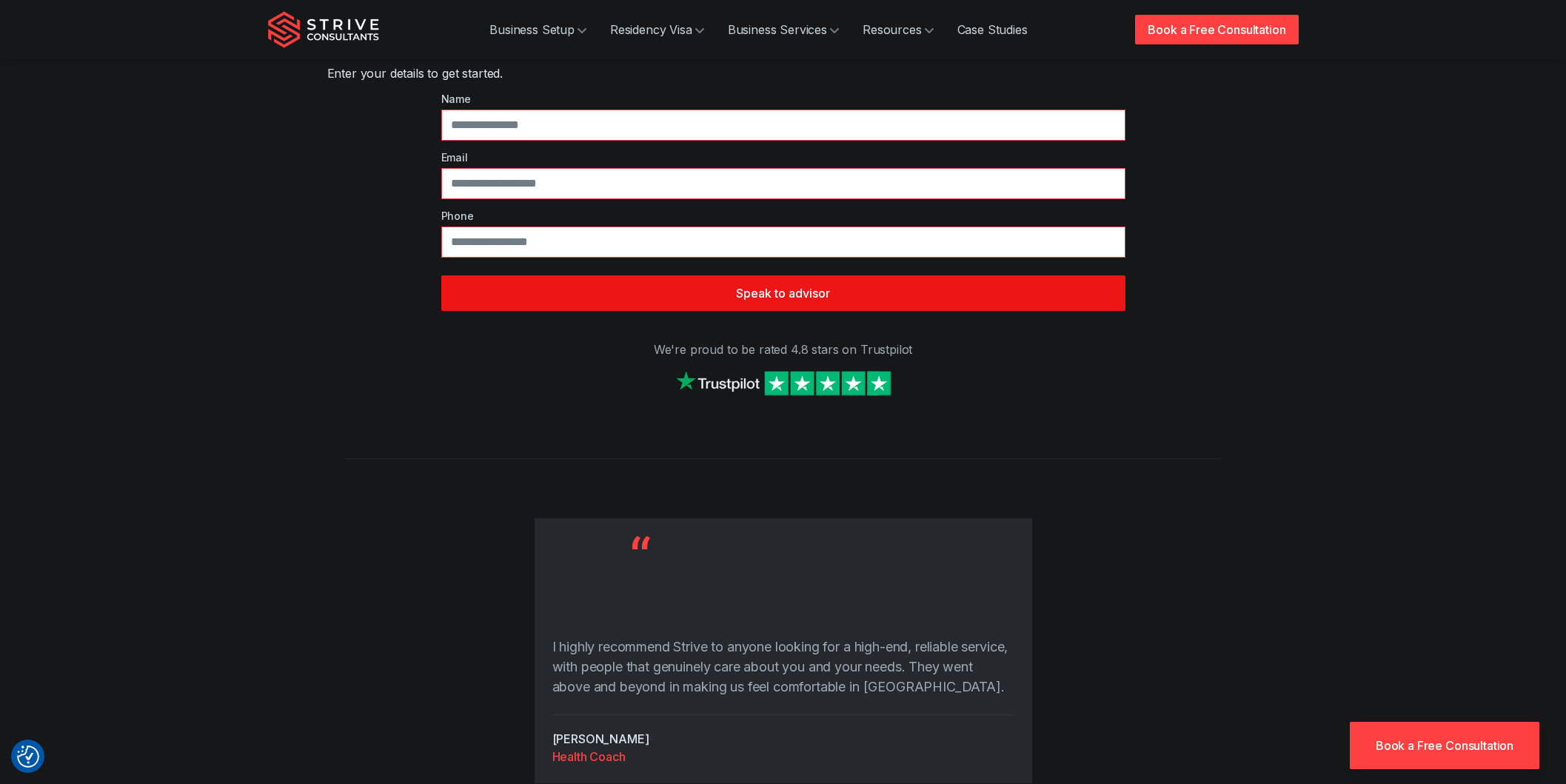
scroll to position [740, 0]
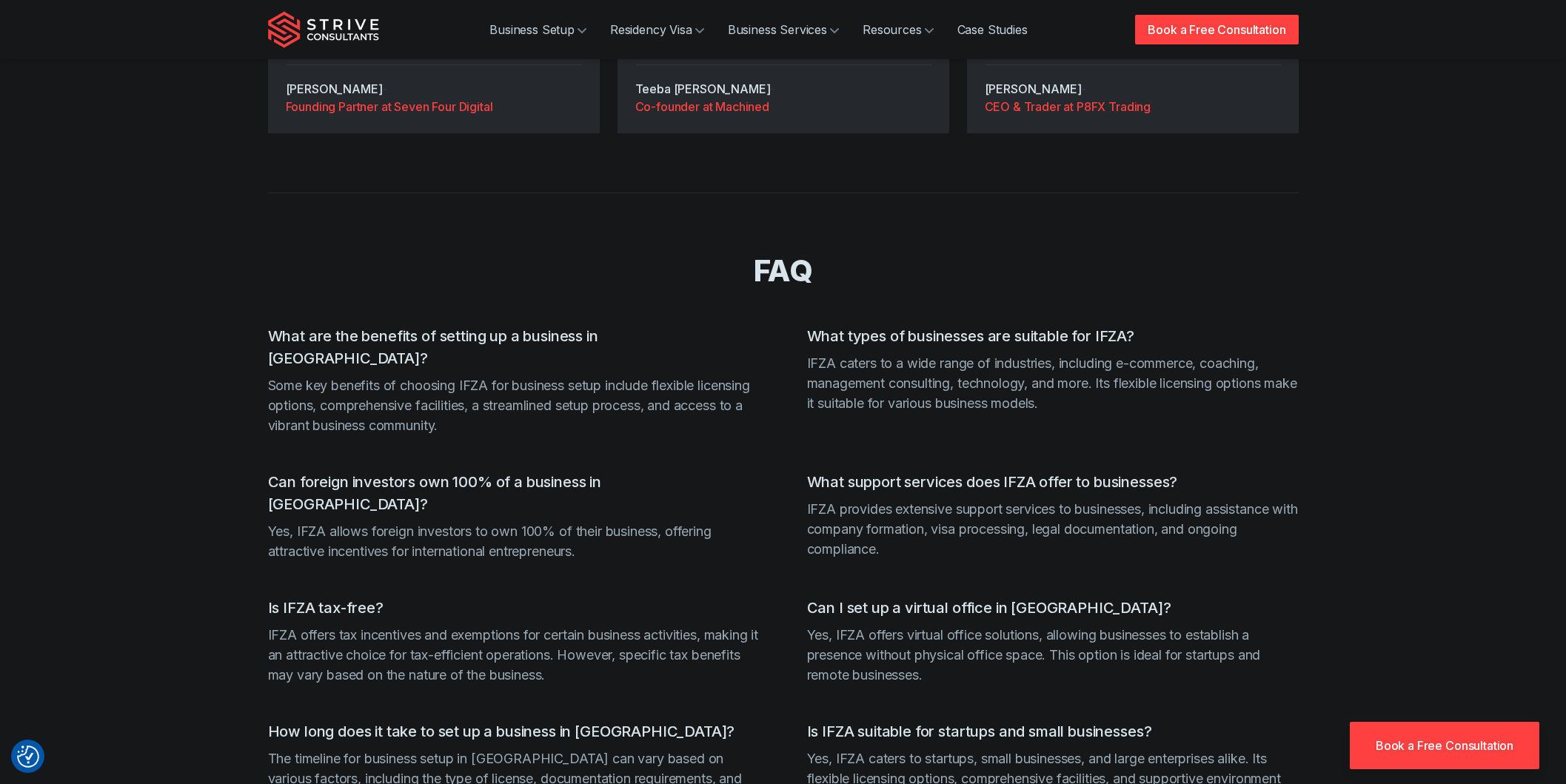
scroll to position [3517, 0]
